Goal: Check status: Check status

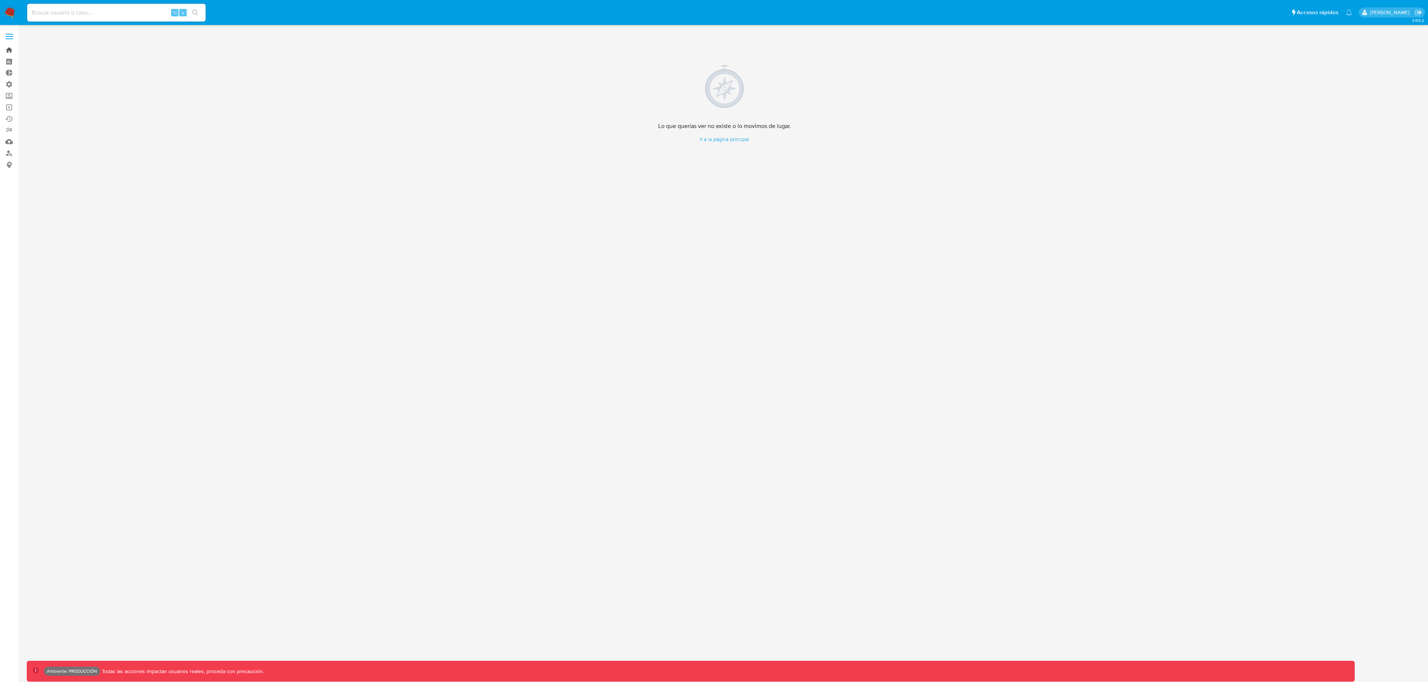
click at [9, 51] on link "Bandeja" at bounding box center [44, 50] width 89 height 12
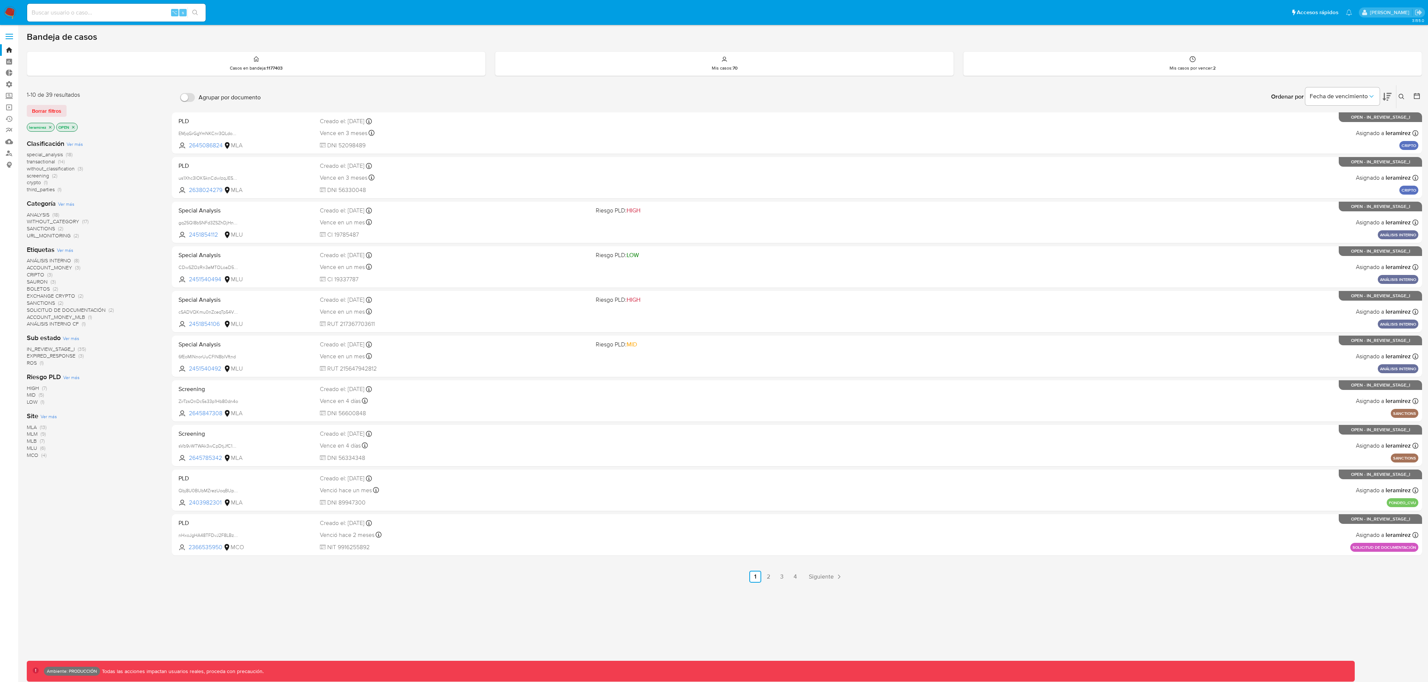
click at [107, 17] on input at bounding box center [116, 13] width 179 height 10
paste input "2646008258"
type input "2646008258"
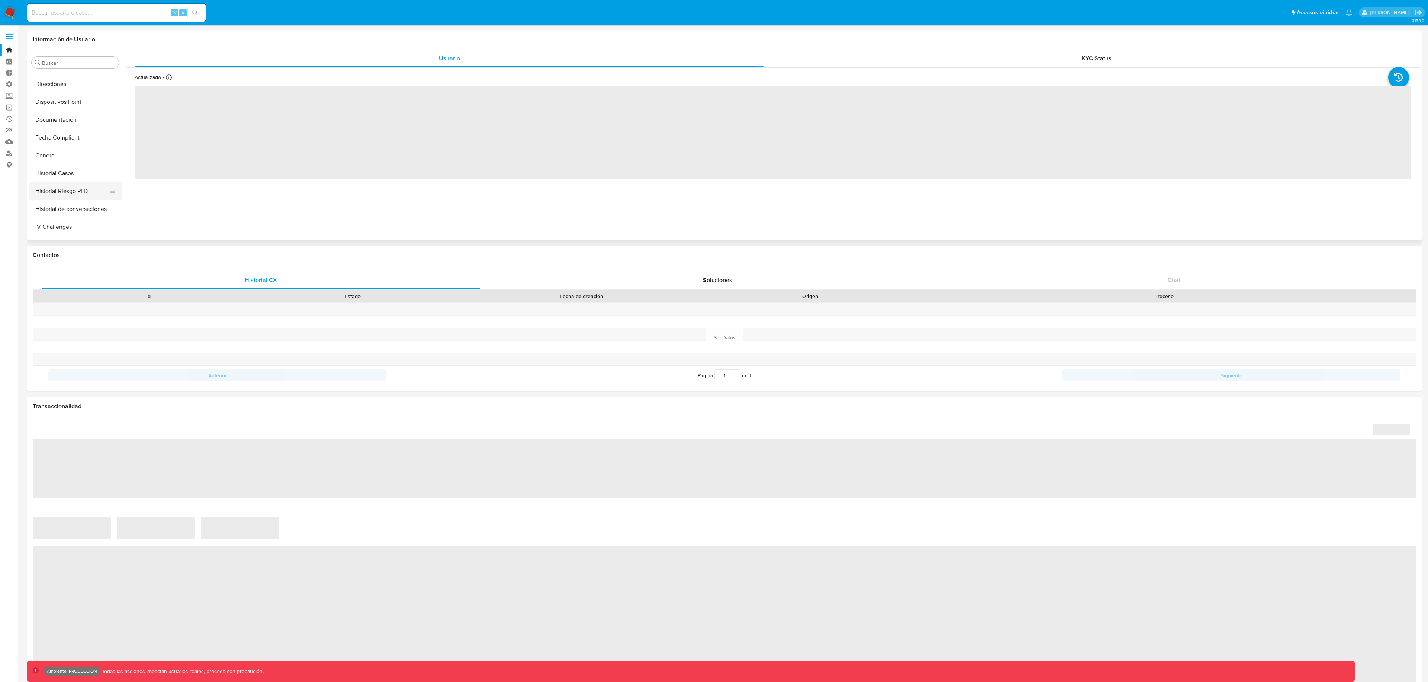
scroll to position [134, 0]
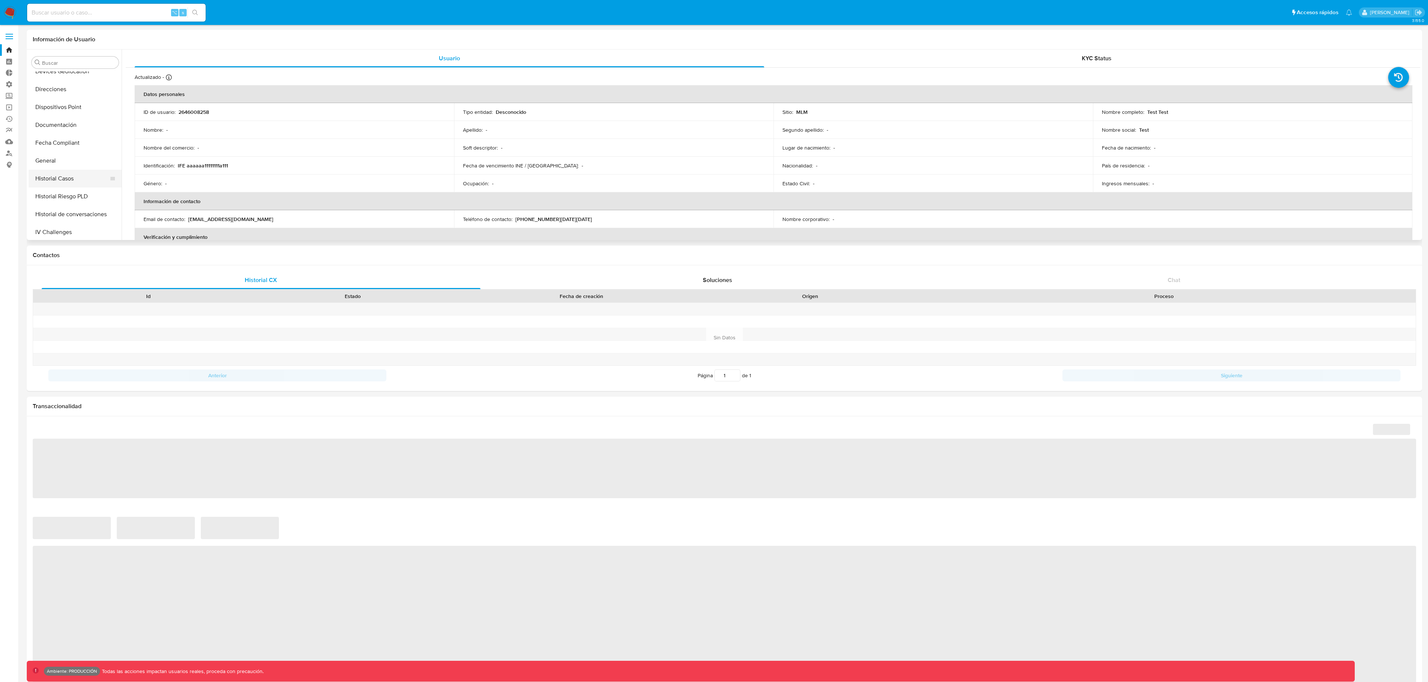
select select "10"
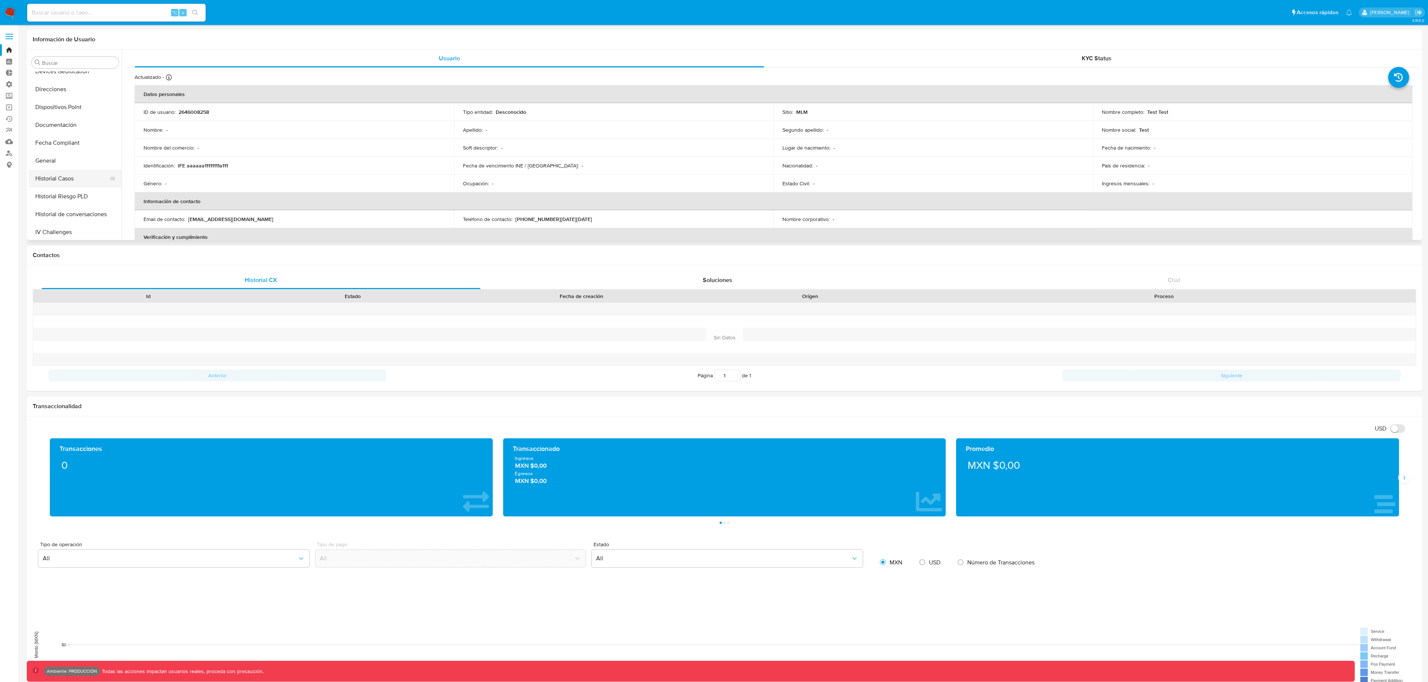
click at [72, 180] on button "Historial Casos" at bounding box center [72, 179] width 87 height 18
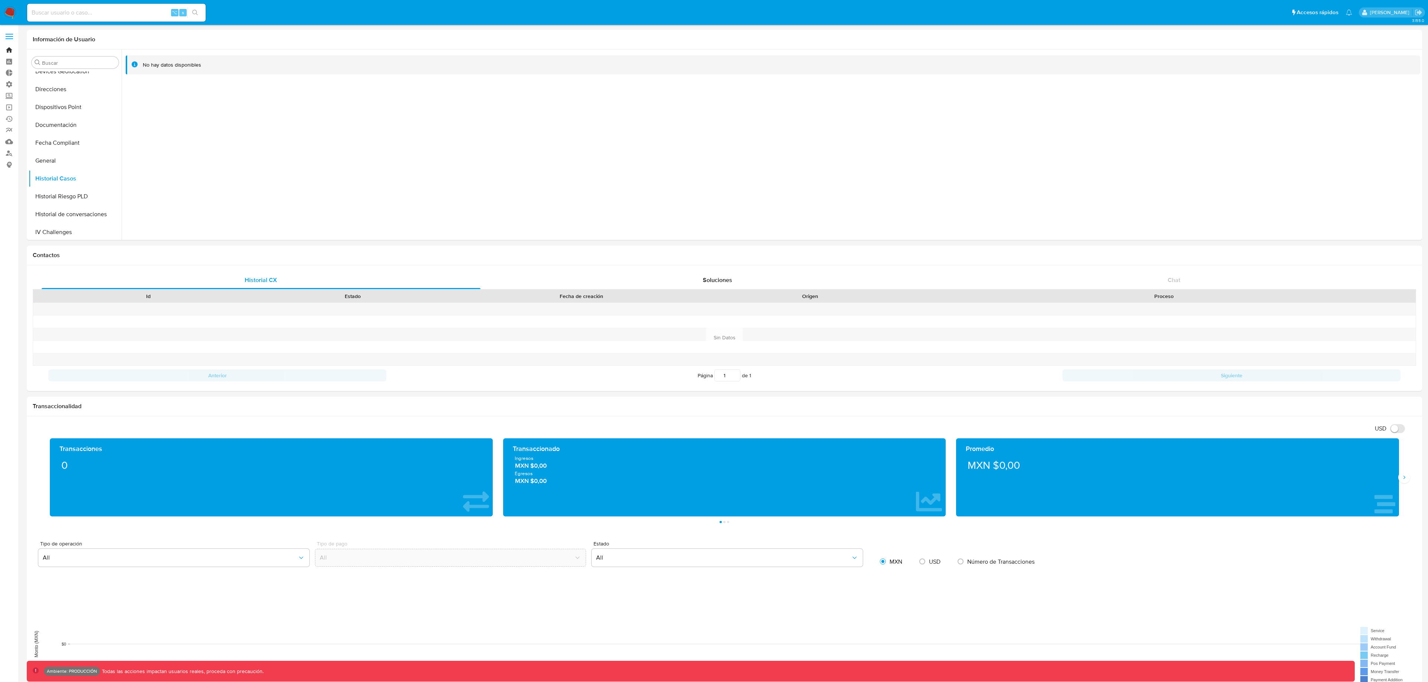
click at [12, 51] on link "Bandeja" at bounding box center [44, 50] width 89 height 12
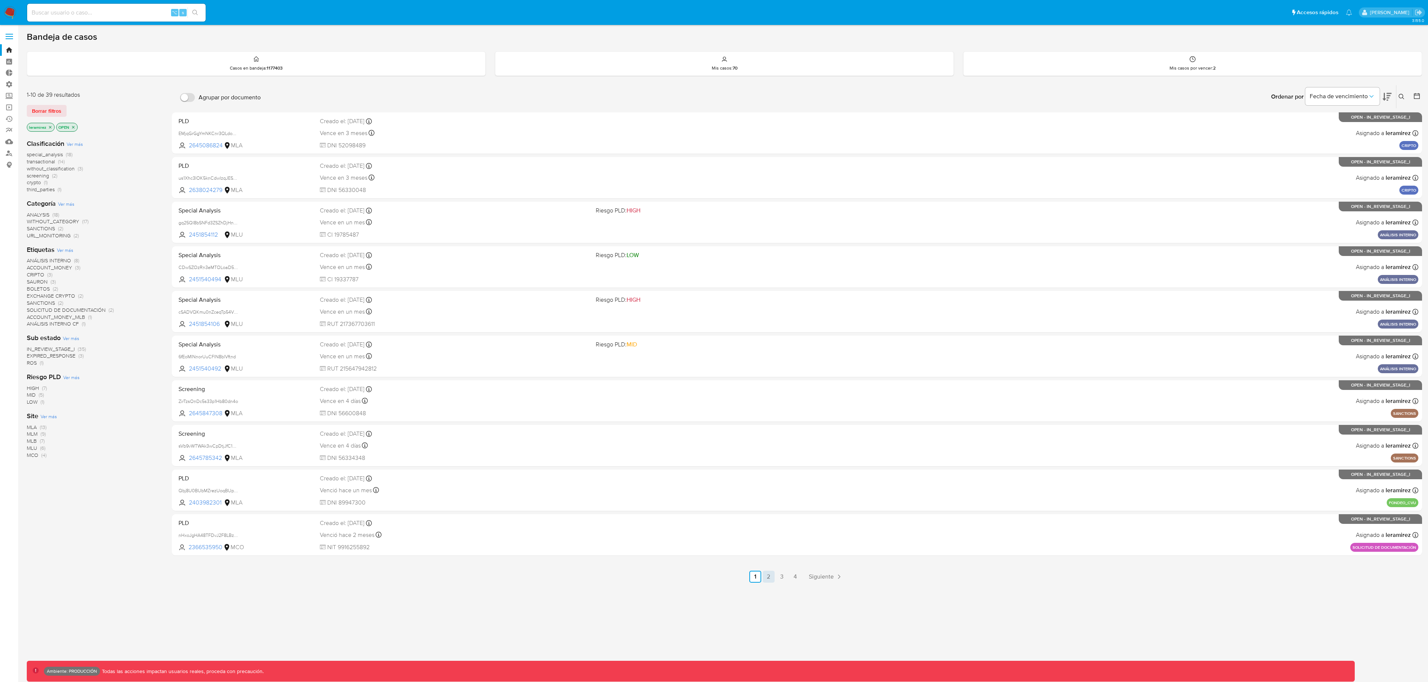
click at [769, 574] on link "2" at bounding box center [769, 577] width 12 height 12
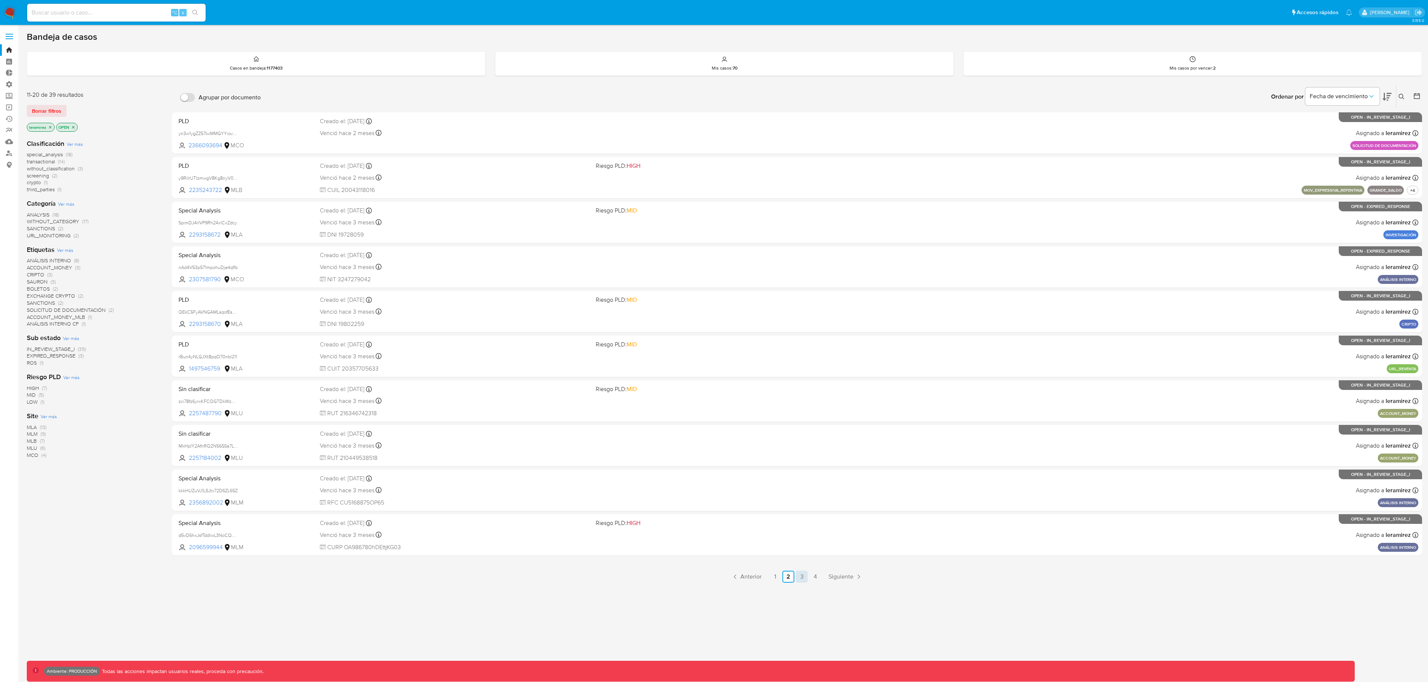
click at [808, 574] on link "3" at bounding box center [802, 577] width 12 height 12
